Goal: Task Accomplishment & Management: Complete application form

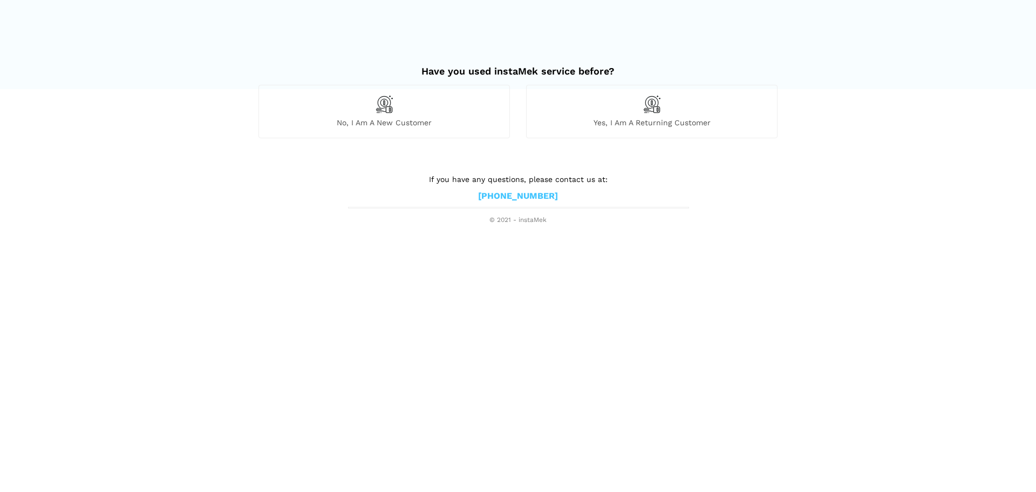
click at [410, 114] on div "No, I am a new customer" at bounding box center [385, 111] width 252 height 53
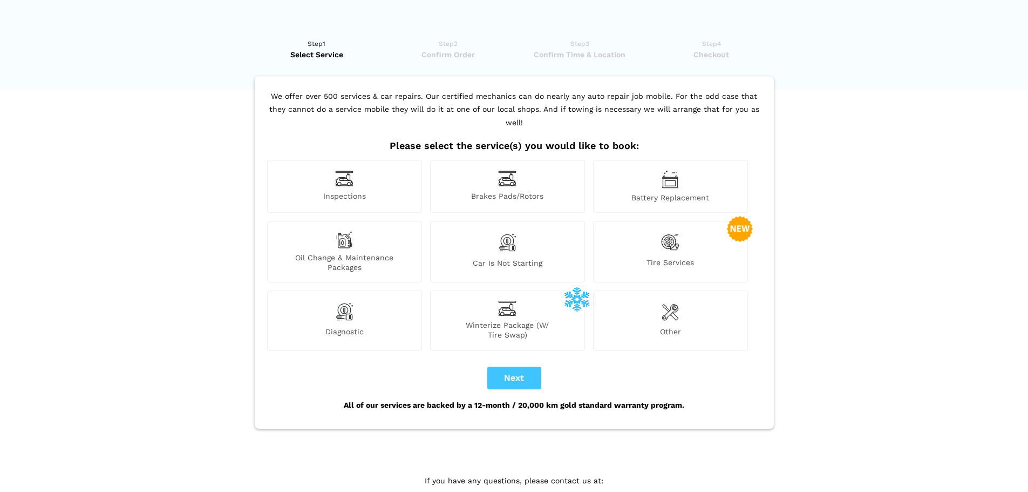
click at [507, 258] on span "Car is not starting" at bounding box center [508, 265] width 154 height 14
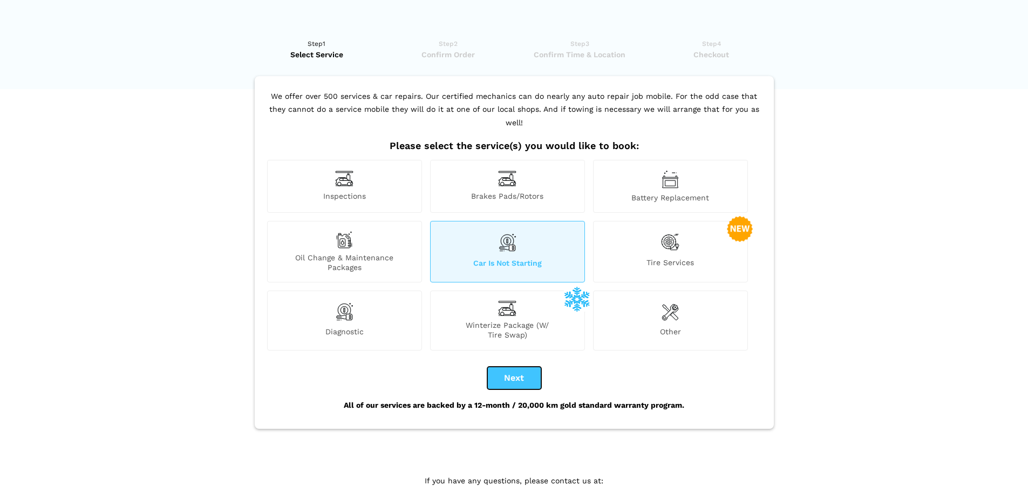
click at [526, 367] on button "Next" at bounding box center [514, 378] width 54 height 23
checkbox input "true"
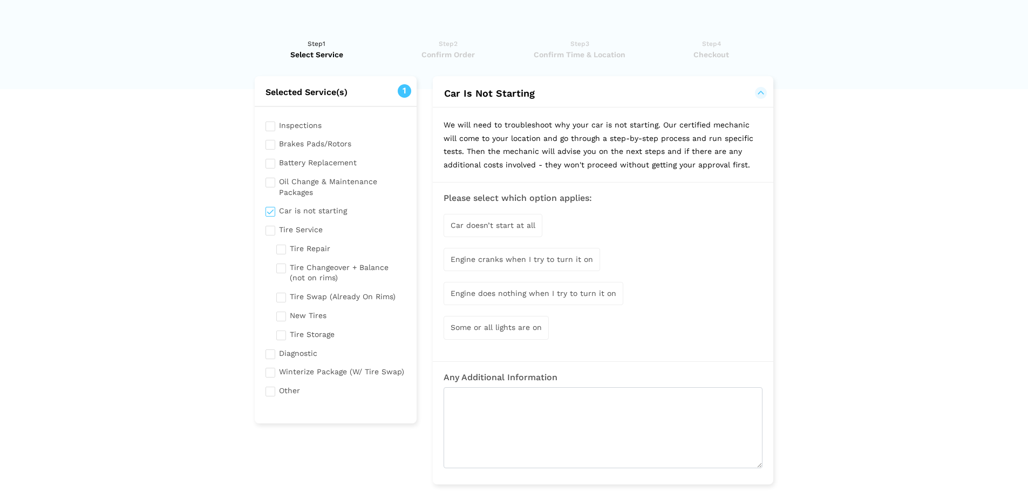
click at [476, 227] on span "Car doesn’t start at all" at bounding box center [493, 225] width 85 height 9
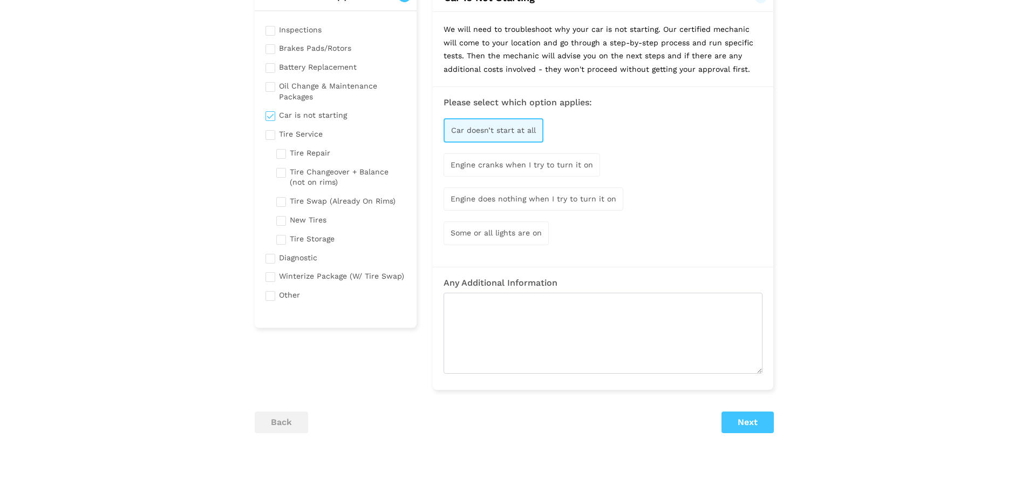
scroll to position [162, 0]
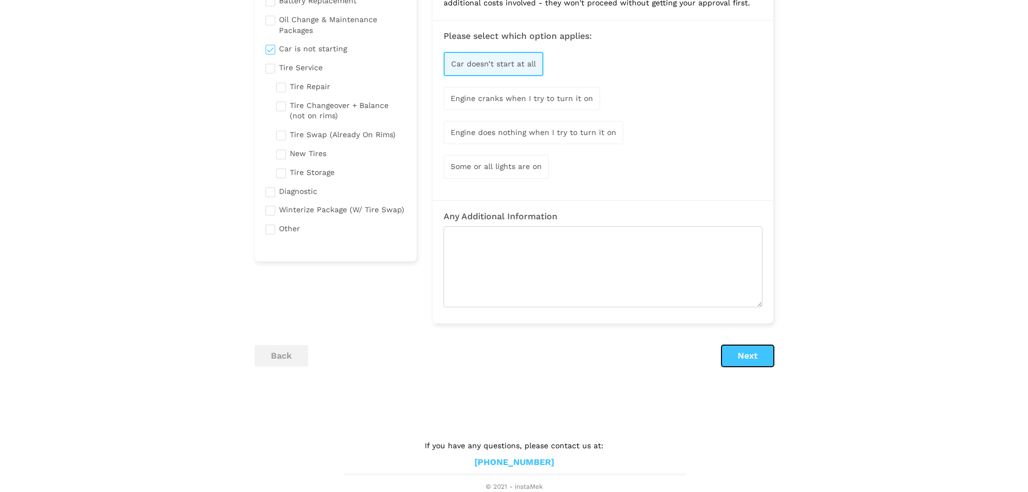
click at [757, 354] on button "Next" at bounding box center [748, 356] width 52 height 22
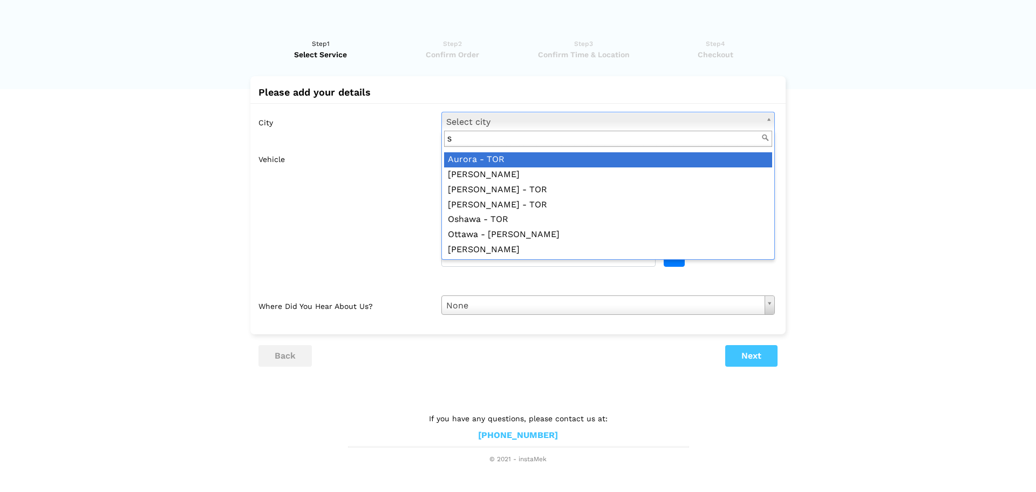
scroll to position [0, 0]
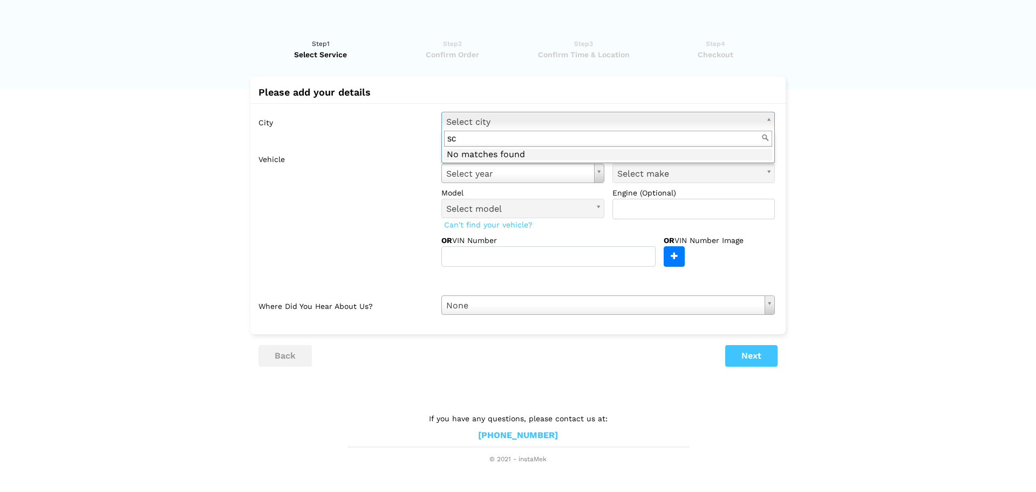
type input "s"
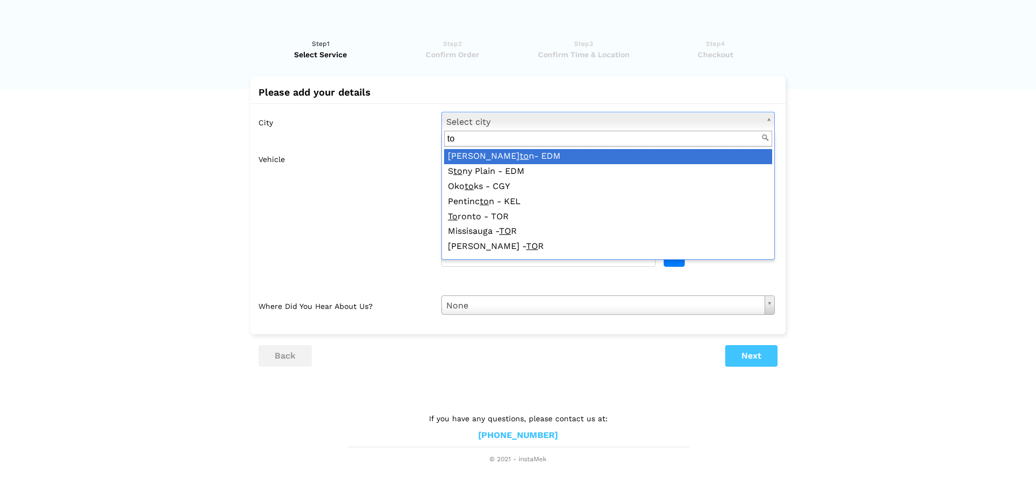
type input "t"
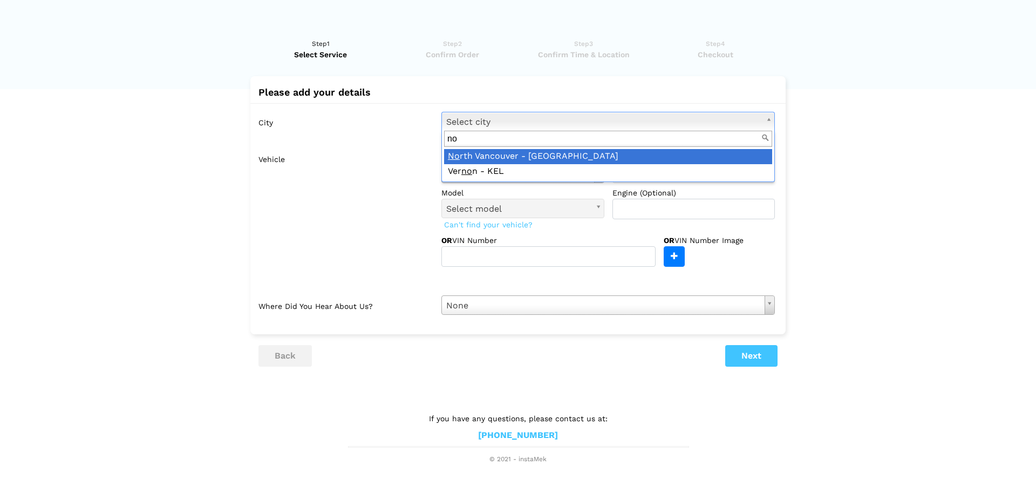
type input "n"
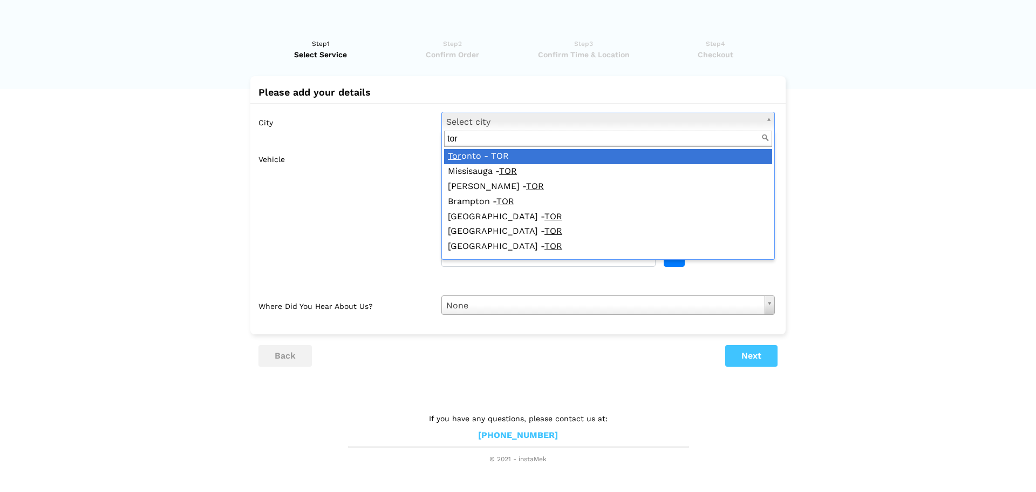
type input "tor"
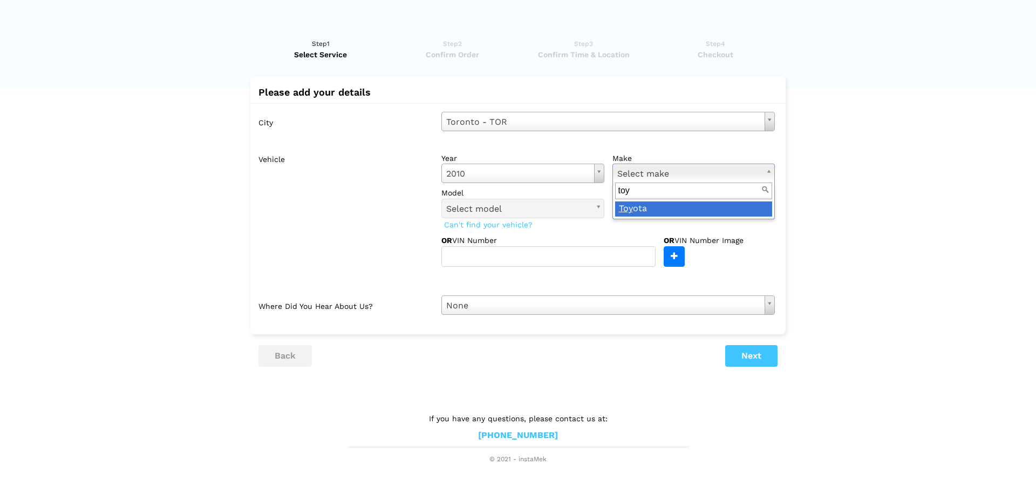
type input "toy"
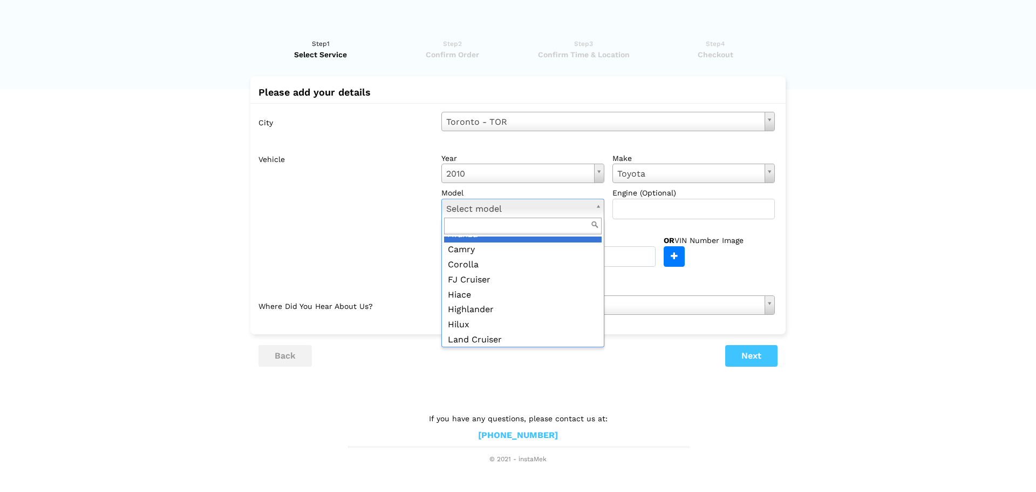
scroll to position [192, 0]
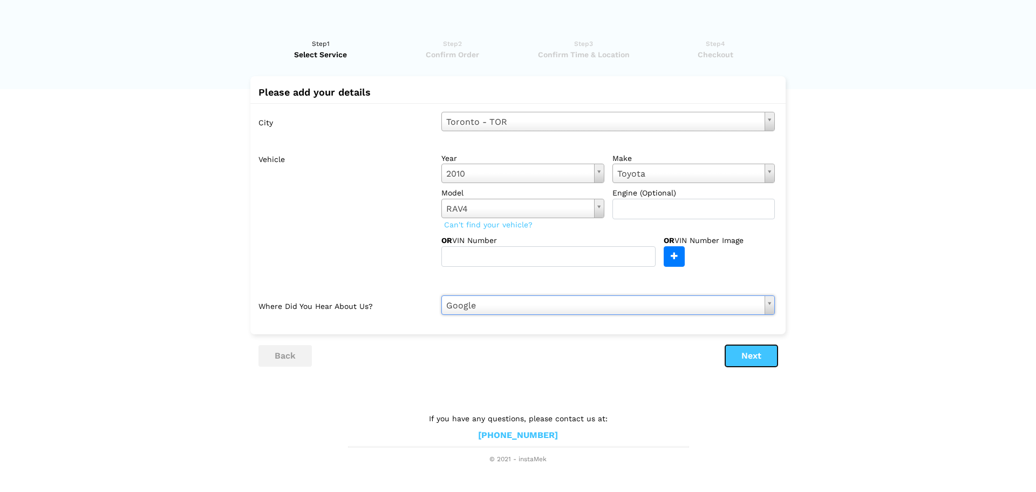
click at [756, 357] on button "Next" at bounding box center [751, 356] width 52 height 22
